Goal: Information Seeking & Learning: Compare options

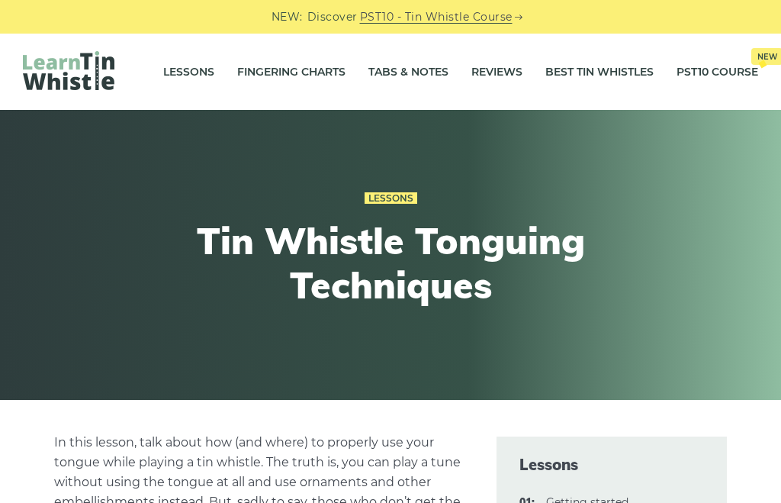
click at [605, 78] on link "Best Tin Whistles" at bounding box center [599, 72] width 108 height 38
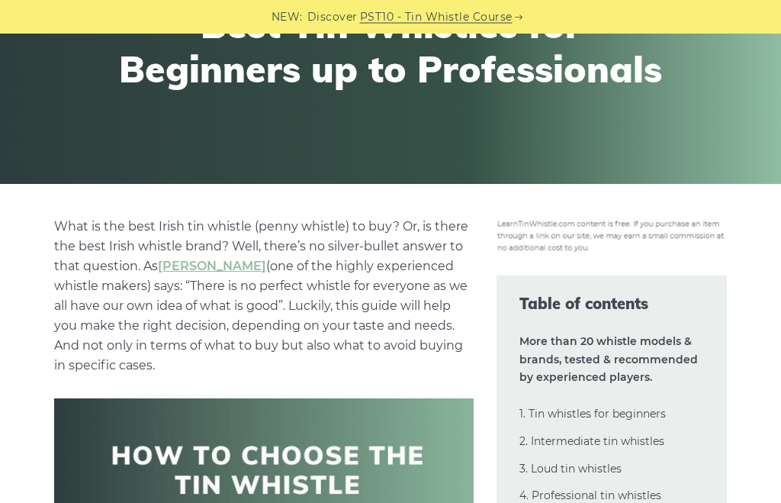
scroll to position [249, 0]
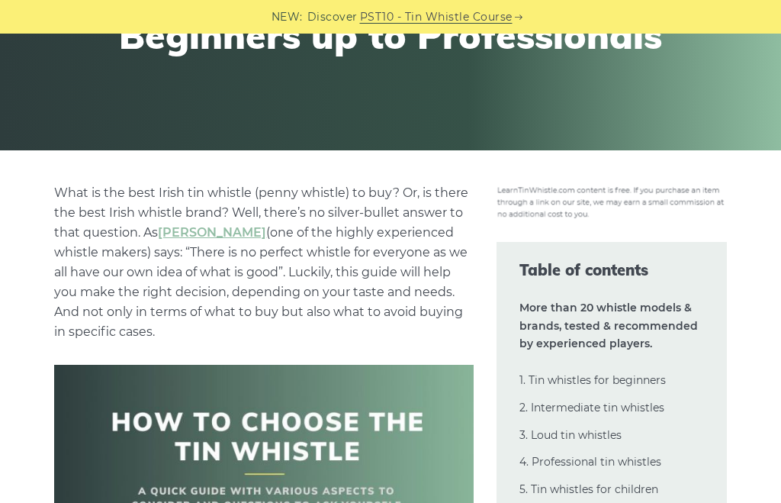
click at [64, 120] on div "Resources Best Tin Whistles for Beginners up to Professionals" at bounding box center [390, 5] width 781 height 290
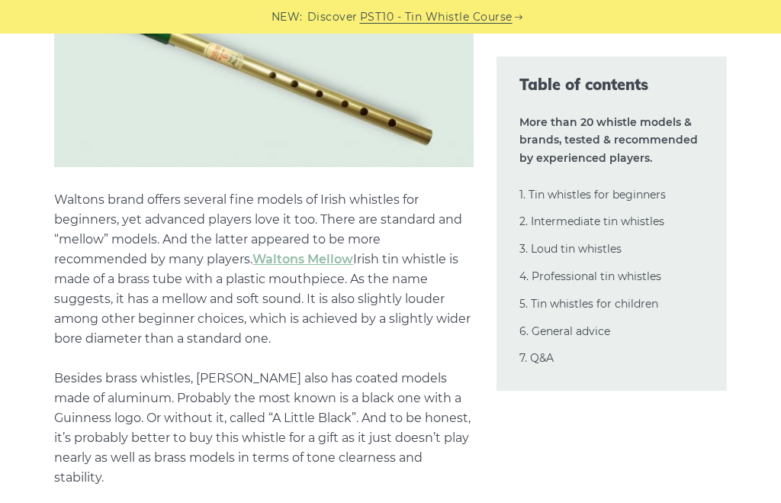
scroll to position [2638, 0]
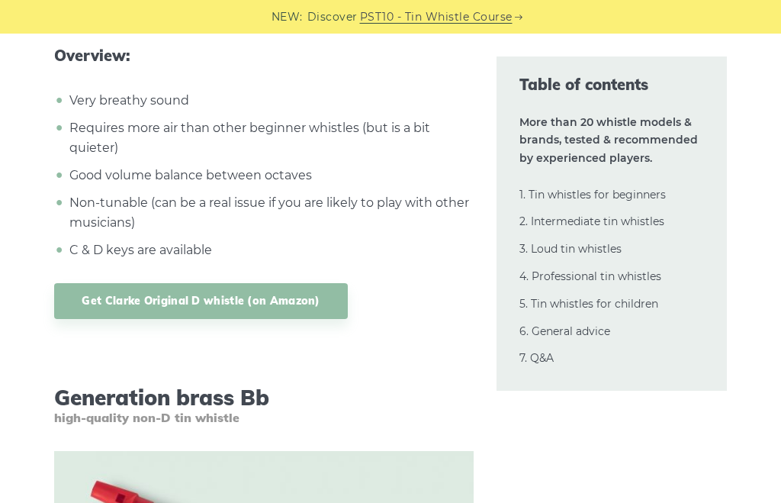
scroll to position [5398, 0]
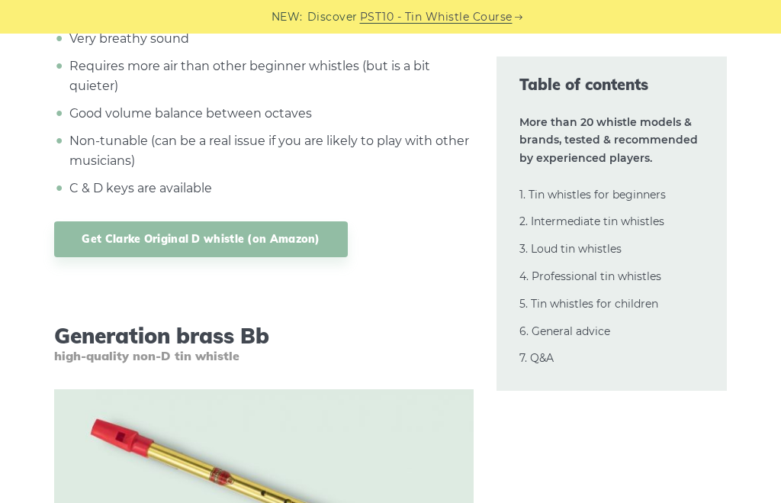
click at [185, 233] on link "Get Clarke Original D whistle (on Amazon)" at bounding box center [200, 239] width 293 height 36
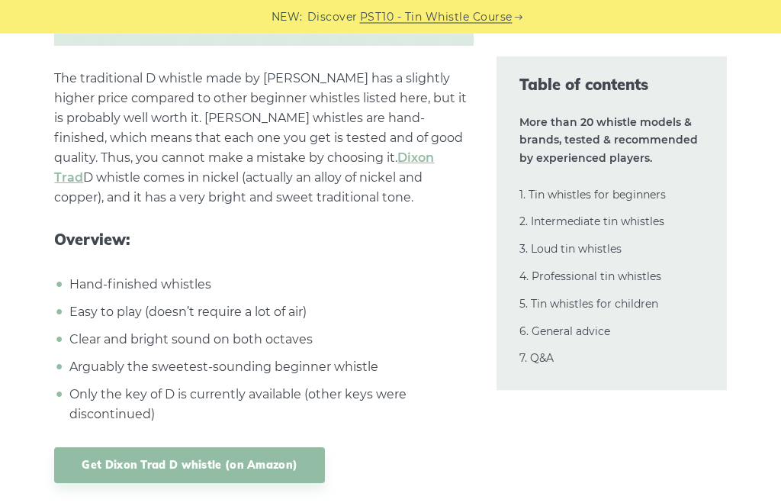
scroll to position [6899, 0]
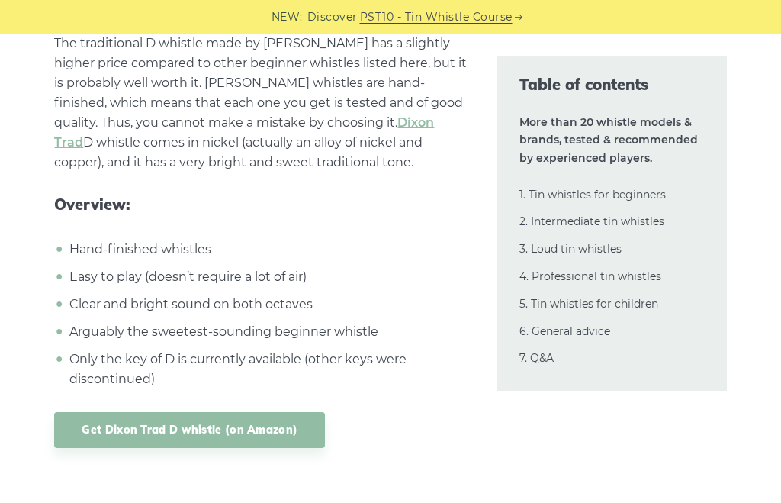
click at [220, 426] on link "Get Dixon Trad D whistle (on Amazon)" at bounding box center [189, 430] width 271 height 36
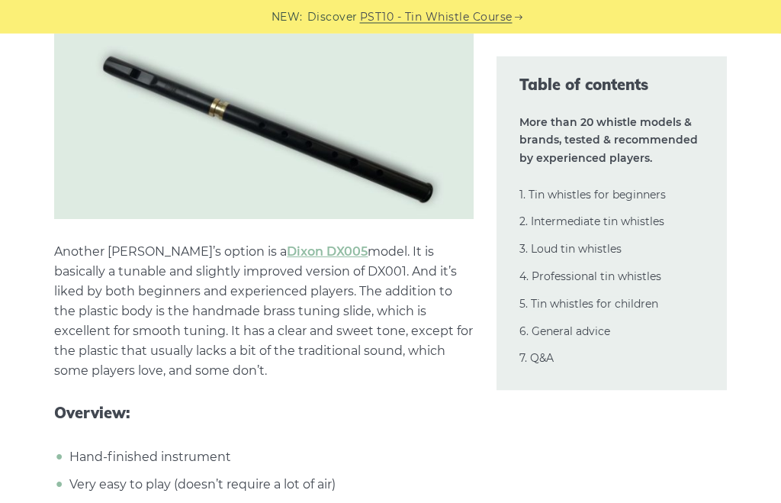
scroll to position [8797, 0]
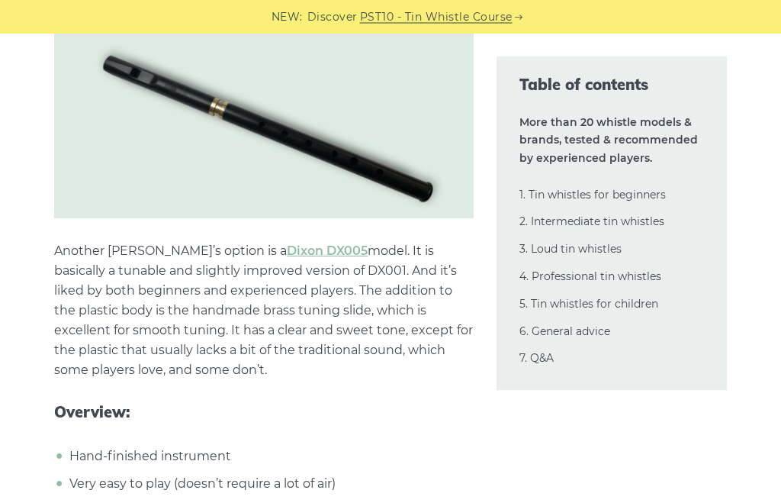
click at [88, 14] on div "NEW: Discover PST10 - Tin Whistle Course" at bounding box center [390, 17] width 781 height 34
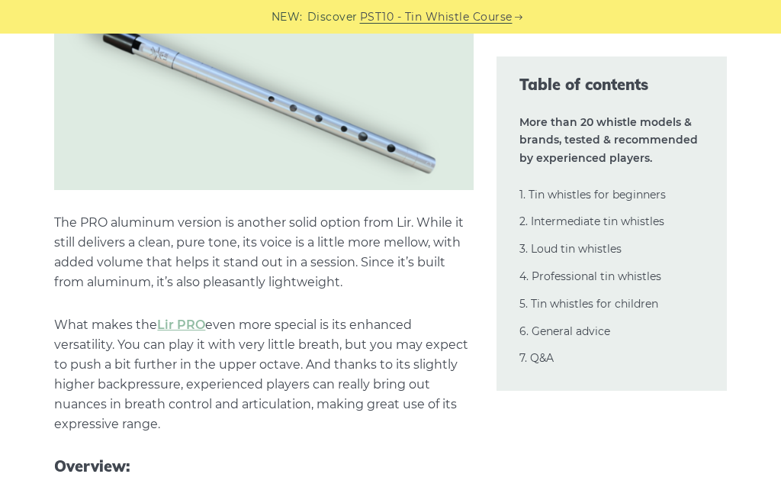
scroll to position [11256, 0]
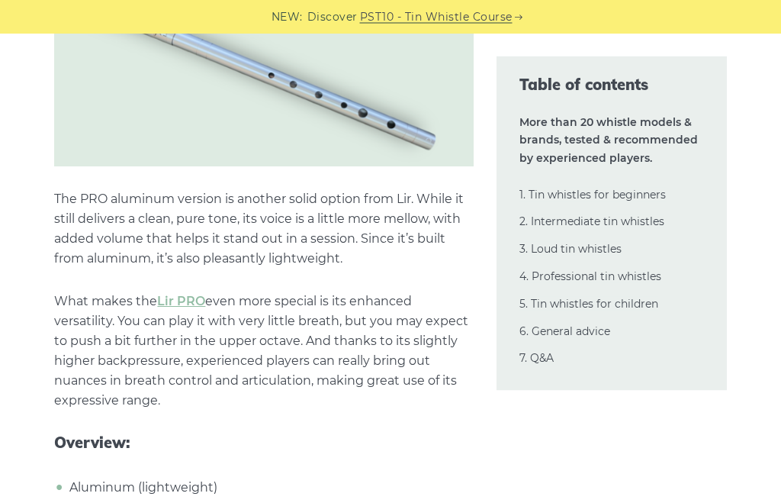
click at [95, 208] on p "The PRO aluminum version is another solid option from Lir. While it still deliv…" at bounding box center [264, 229] width 420 height 79
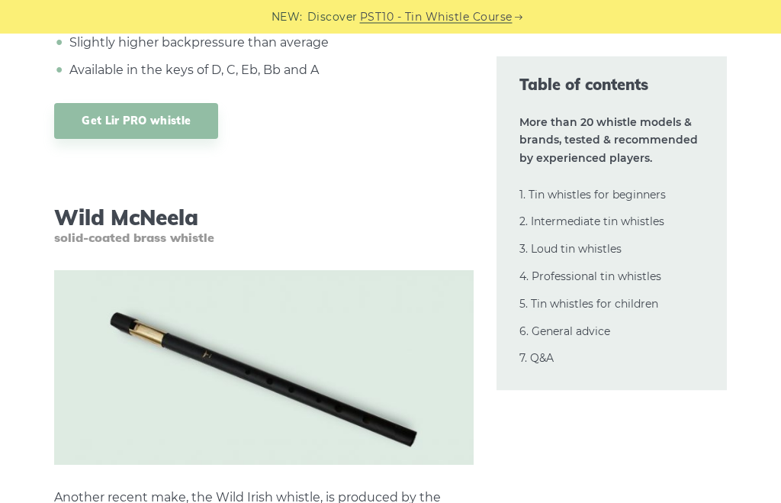
scroll to position [11784, 0]
click at [121, 103] on link "Get Lir PRO whistle" at bounding box center [136, 121] width 164 height 36
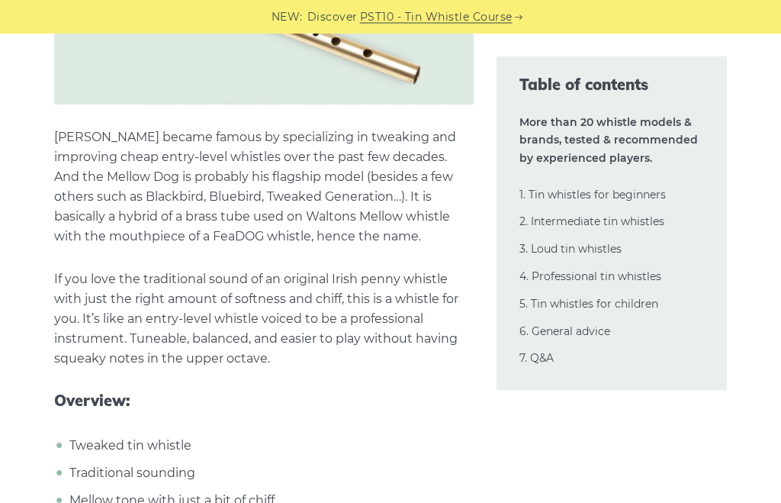
scroll to position [12904, 0]
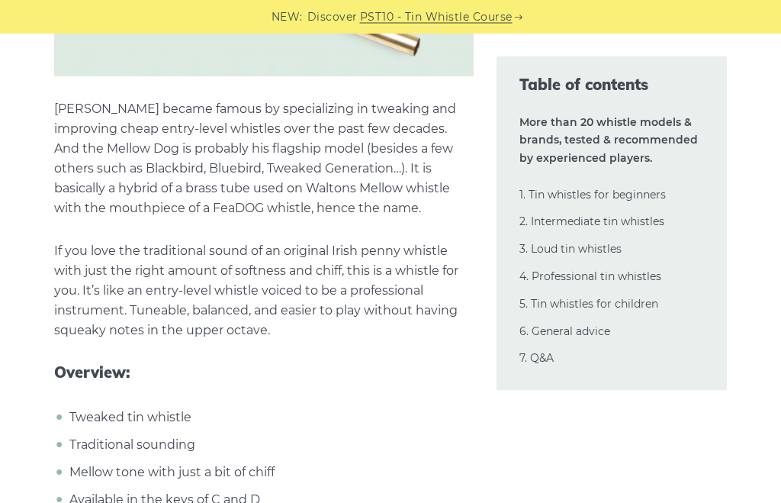
click at [403, 436] on li "Traditional sounding" at bounding box center [270, 446] width 408 height 20
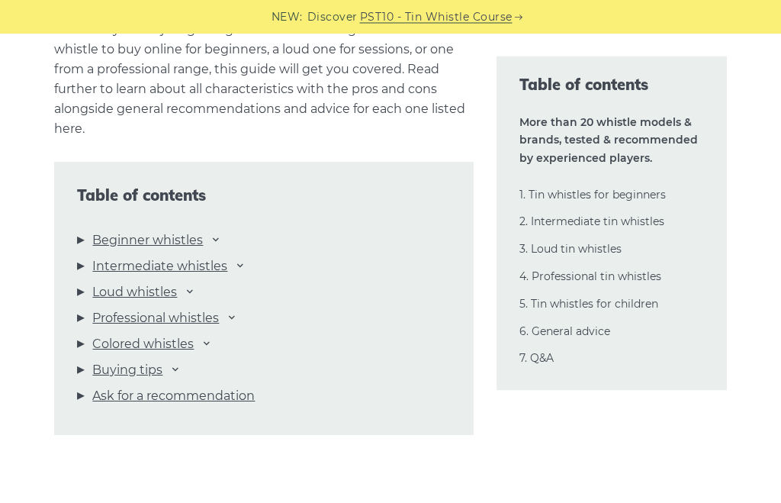
scroll to position [1460, 0]
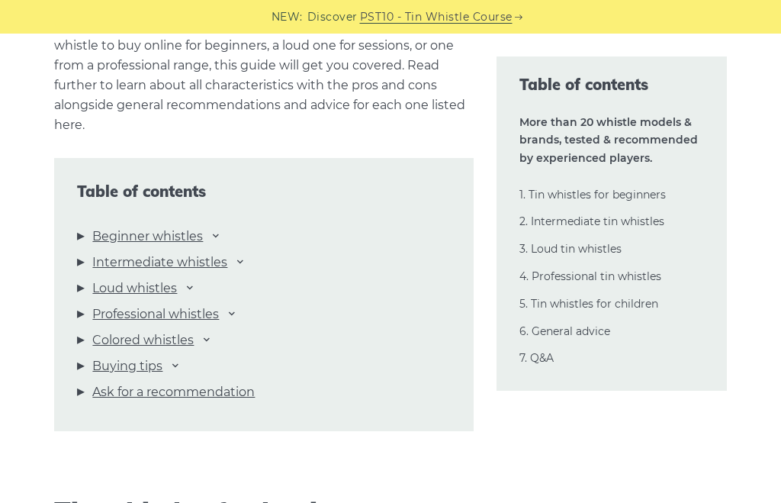
click at [153, 291] on link "Loud whistles" at bounding box center [134, 288] width 85 height 20
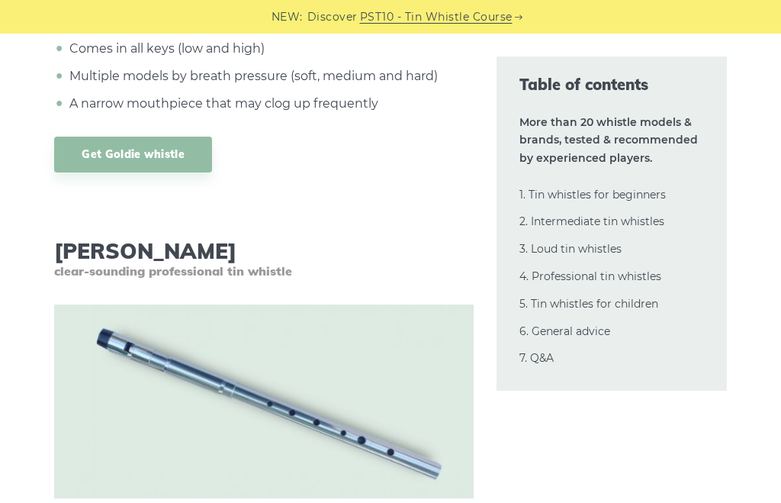
scroll to position [21419, 0]
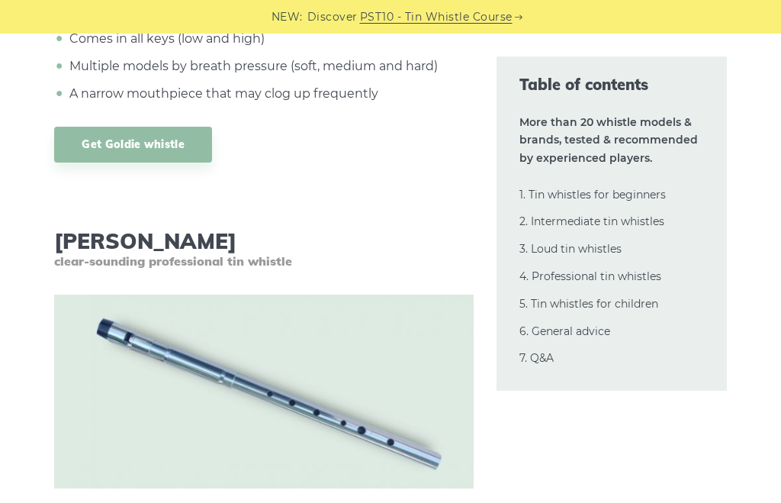
click at [403, 228] on h3 "[PERSON_NAME] clear-sounding professional tin whistle" at bounding box center [264, 248] width 420 height 40
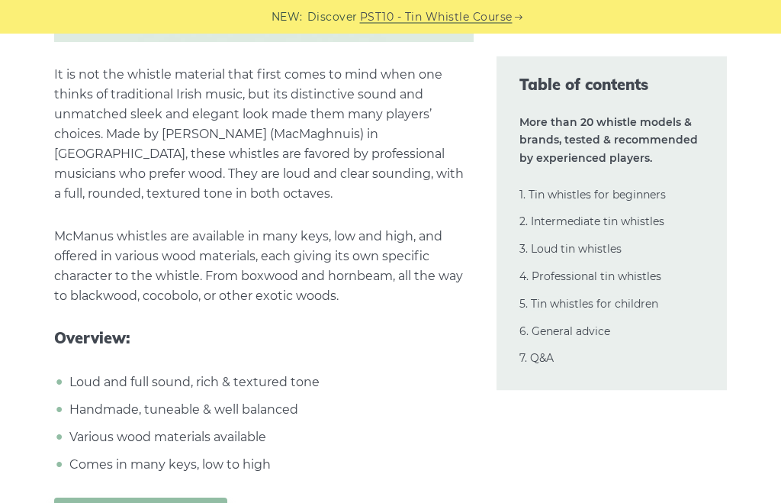
scroll to position [22970, 0]
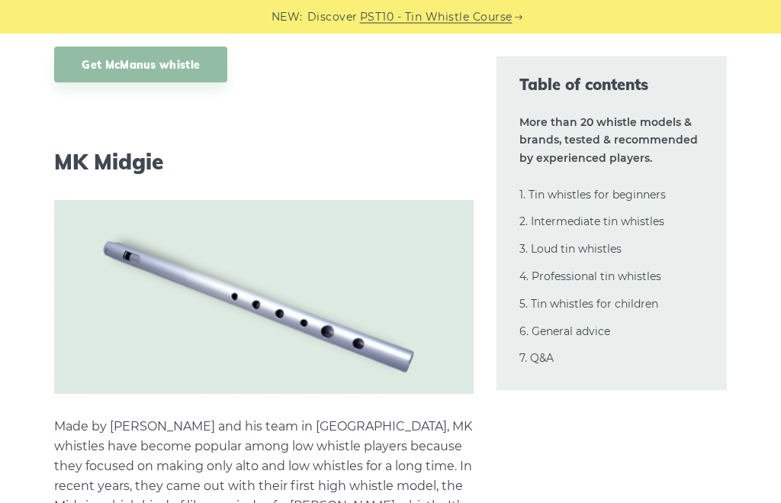
scroll to position [23427, 0]
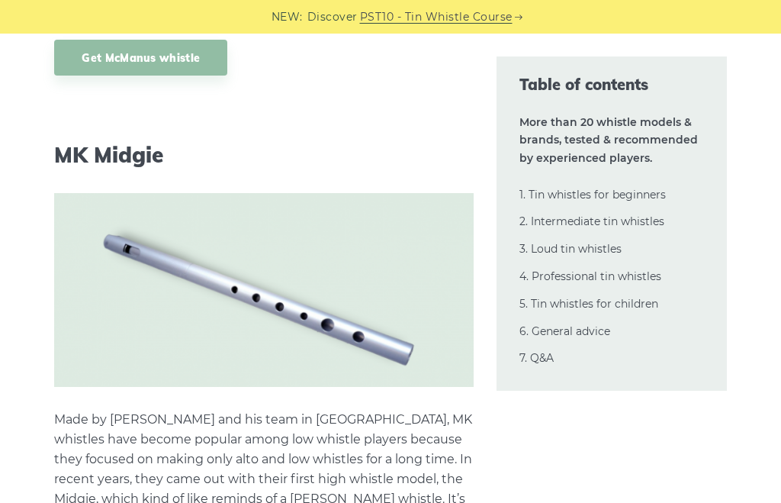
click at [593, 374] on div "Table of contents More than 20 whistle models & brands, tested & recommended by…" at bounding box center [612, 223] width 230 height 334
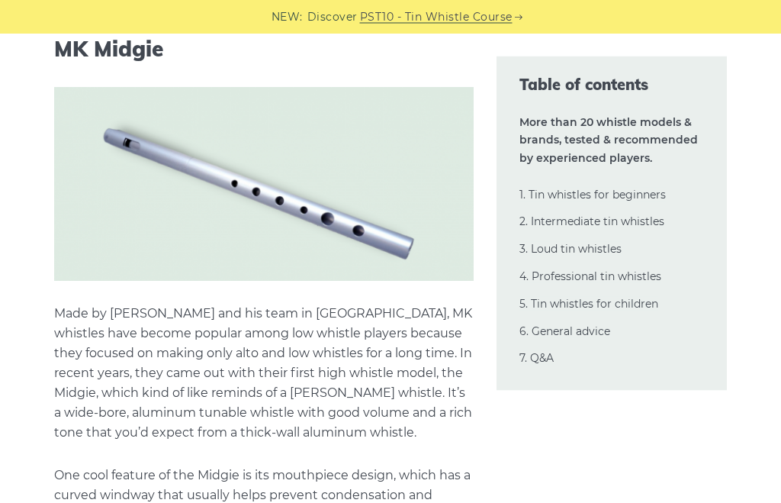
scroll to position [23532, 0]
click at [601, 172] on div "Table of contents More than 20 whistle models & brands, tested & recommended by…" at bounding box center [612, 223] width 230 height 334
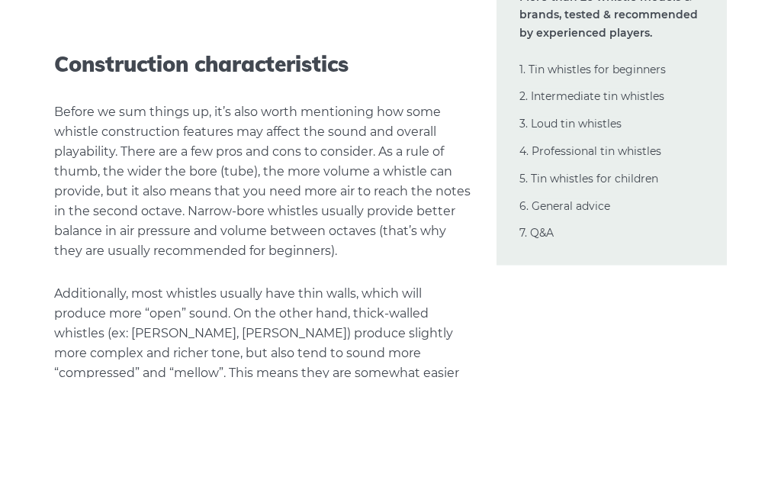
scroll to position [34064, 0]
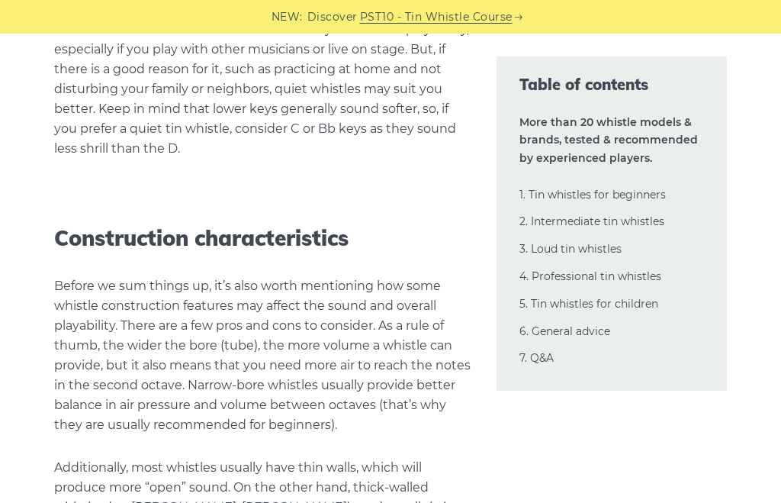
scroll to position [33834, 0]
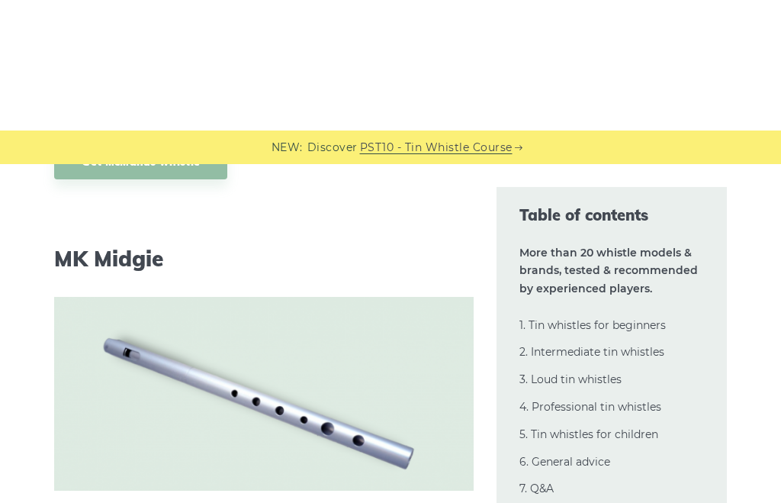
scroll to position [23282, 0]
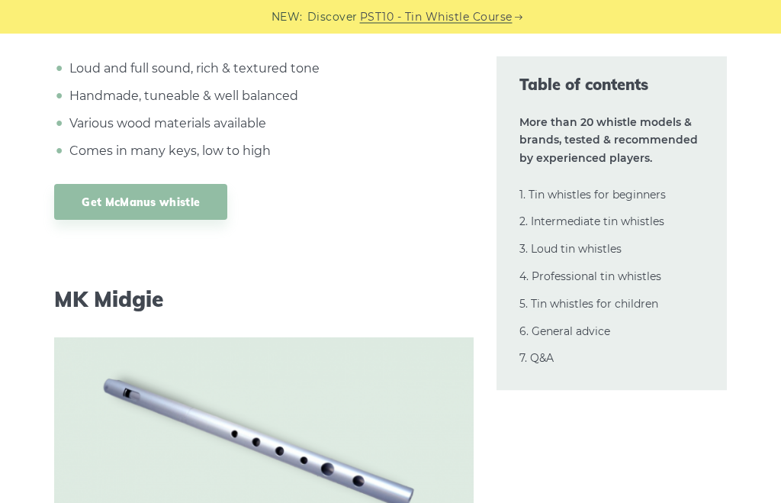
click at [108, 287] on h3 "MK Midgie" at bounding box center [264, 300] width 420 height 26
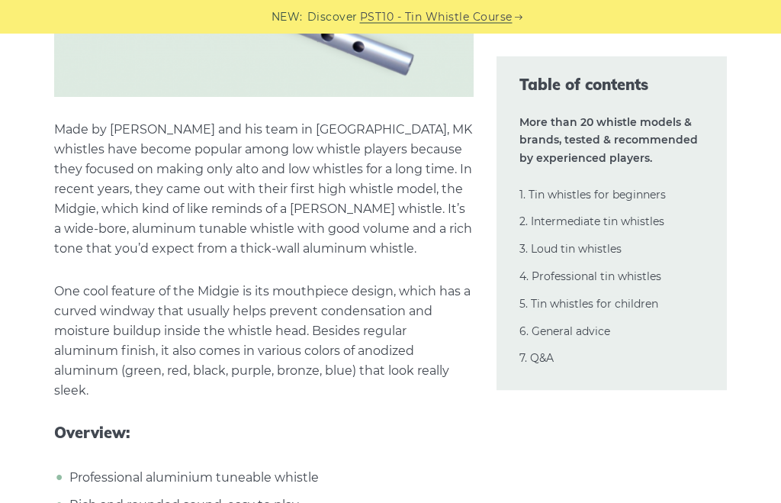
scroll to position [23717, 0]
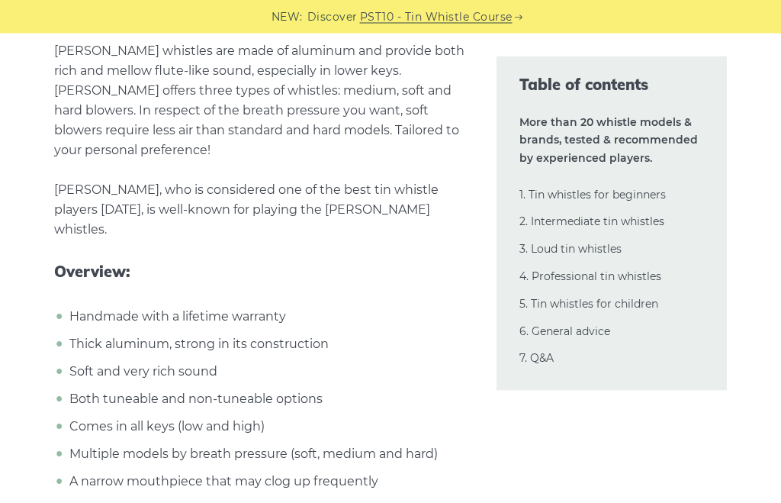
scroll to position [21032, 0]
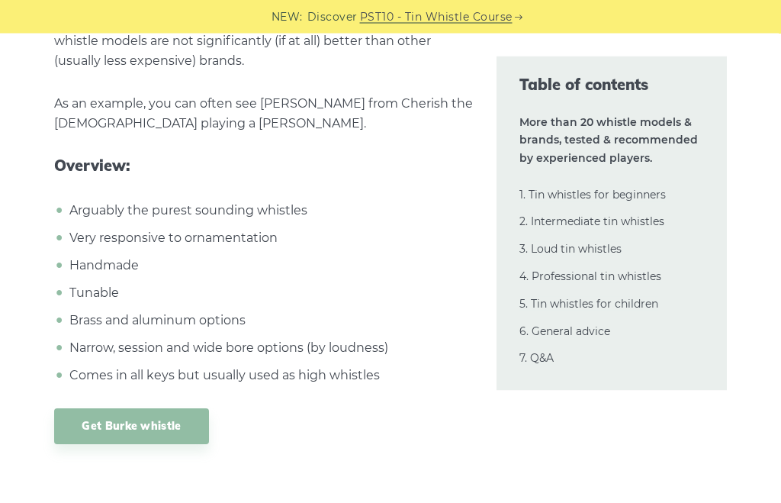
scroll to position [22243, 0]
click at [124, 408] on link "Get Burke whistle" at bounding box center [131, 426] width 154 height 36
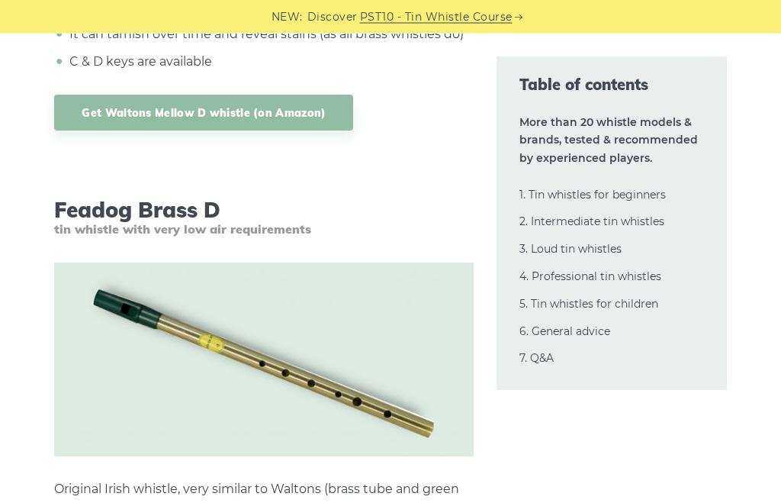
scroll to position [3315, 0]
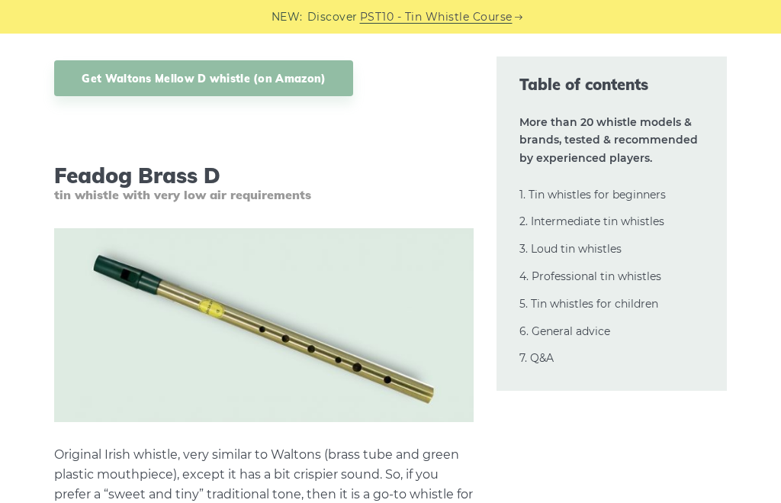
click at [623, 216] on link "2. Intermediate tin whistles" at bounding box center [592, 221] width 145 height 14
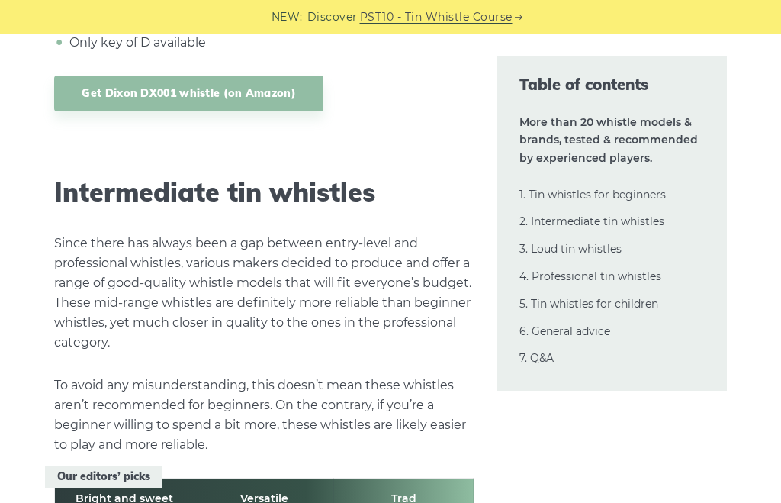
scroll to position [8085, 0]
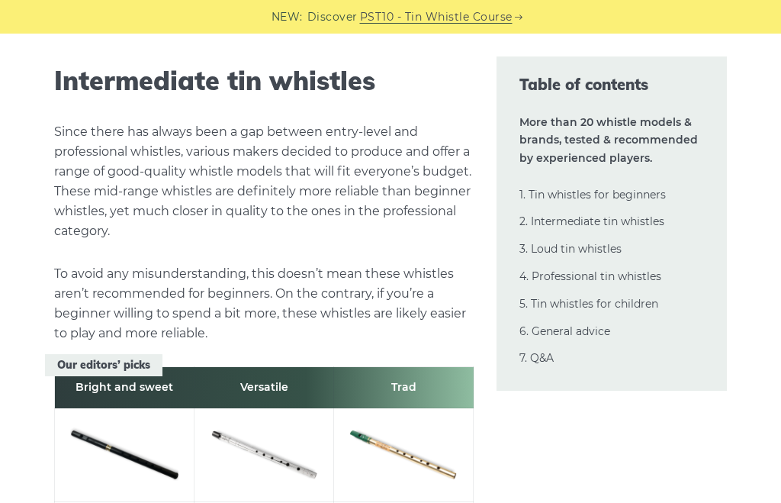
click at [579, 246] on link "3. Loud tin whistles" at bounding box center [571, 249] width 102 height 14
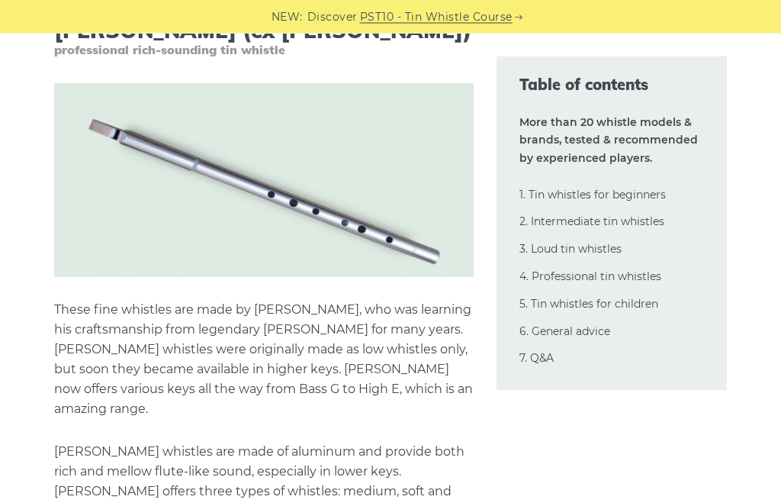
scroll to position [20646, 0]
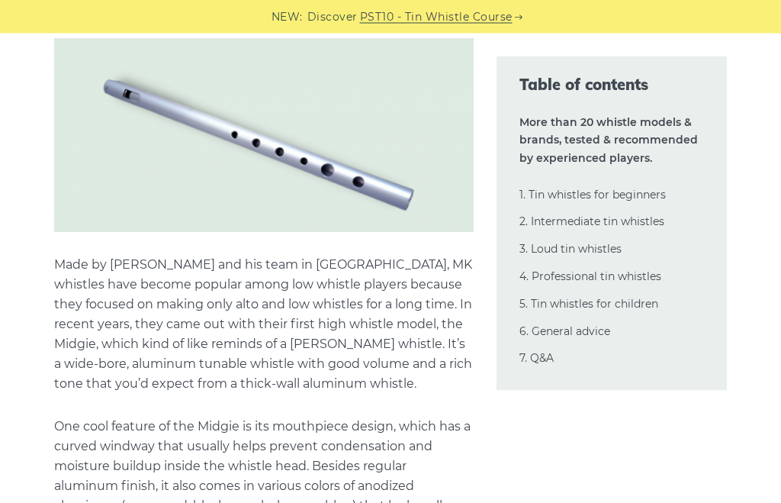
scroll to position [23582, 0]
click at [446, 255] on p "Made by [PERSON_NAME] and his team in [GEOGRAPHIC_DATA], MK whistles have becom…" at bounding box center [264, 324] width 420 height 139
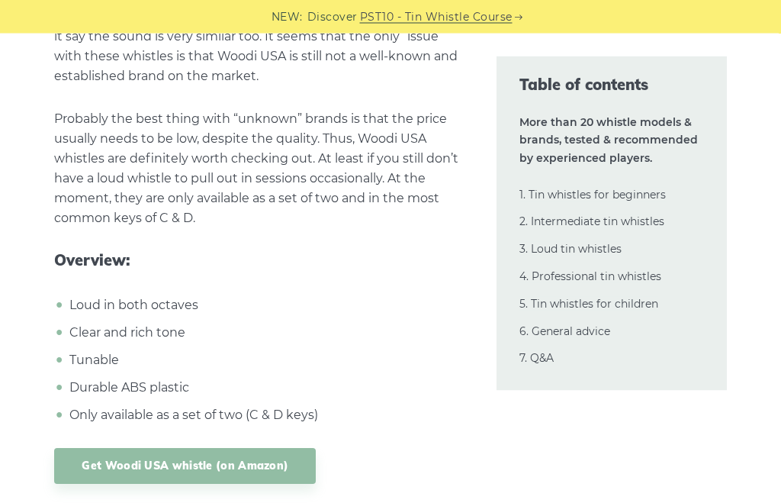
scroll to position [17022, 0]
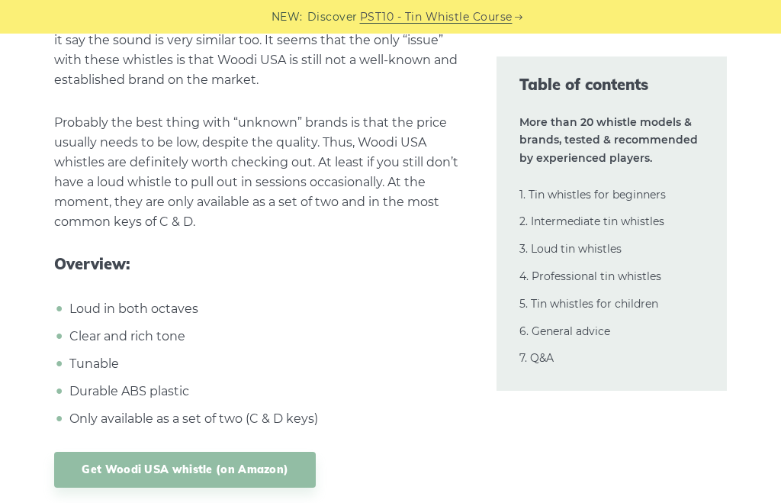
click at [271, 452] on link "Get Woodi USA whistle (on Amazon)" at bounding box center [185, 470] width 262 height 36
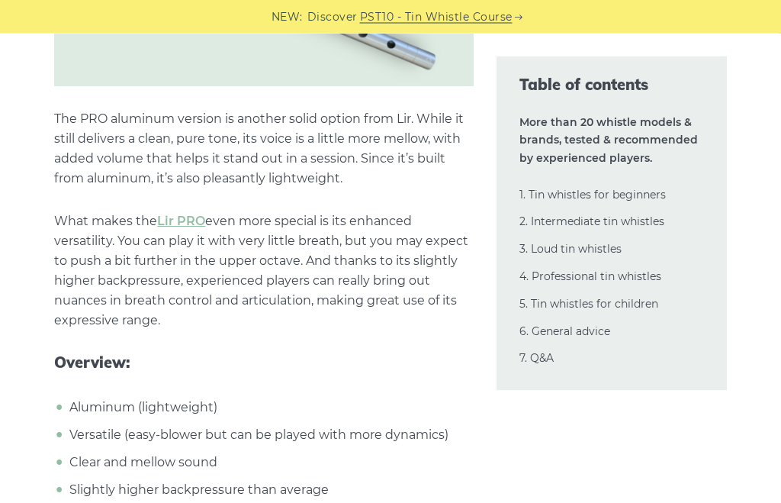
scroll to position [11337, 0]
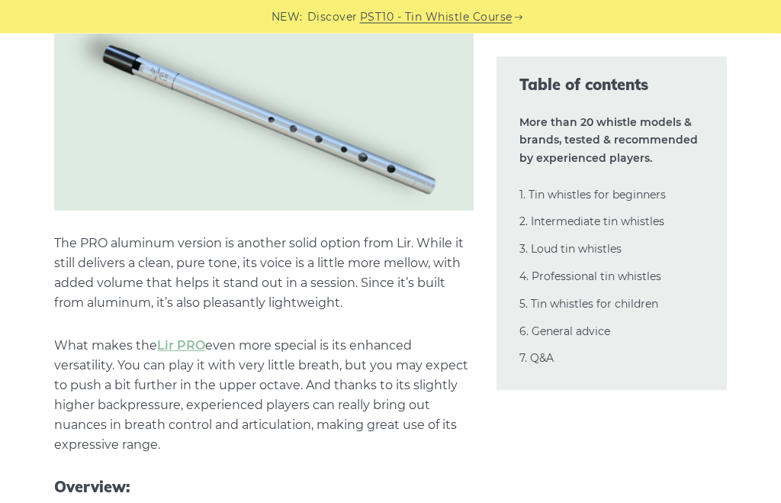
scroll to position [11213, 0]
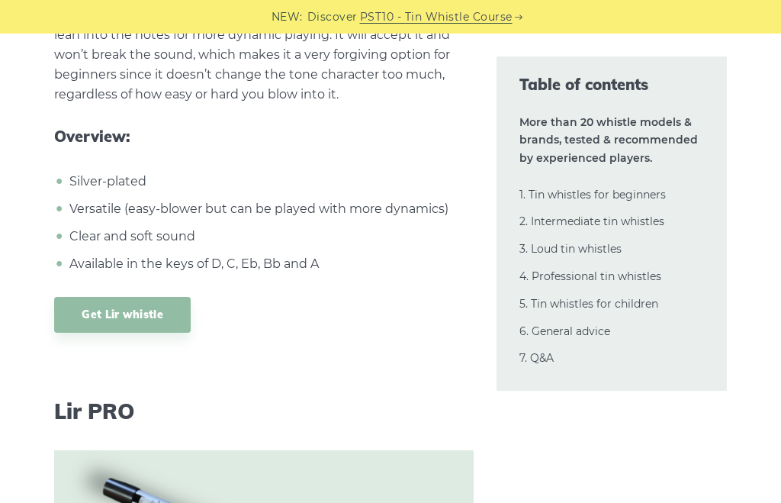
scroll to position [10726, 0]
